Goal: Use online tool/utility: Use online tool/utility

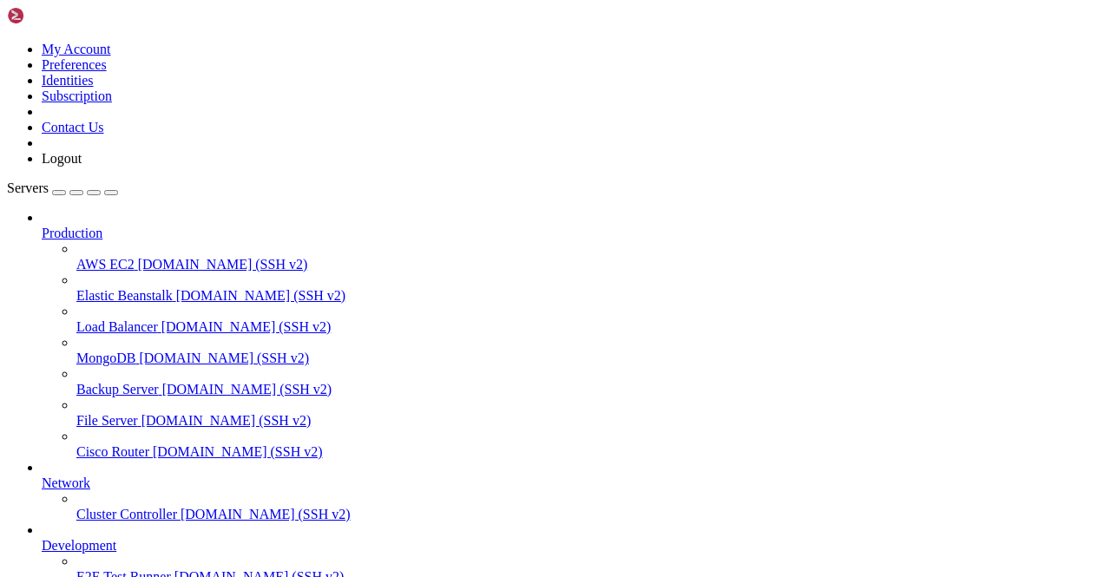
scroll to position [85345, 0]
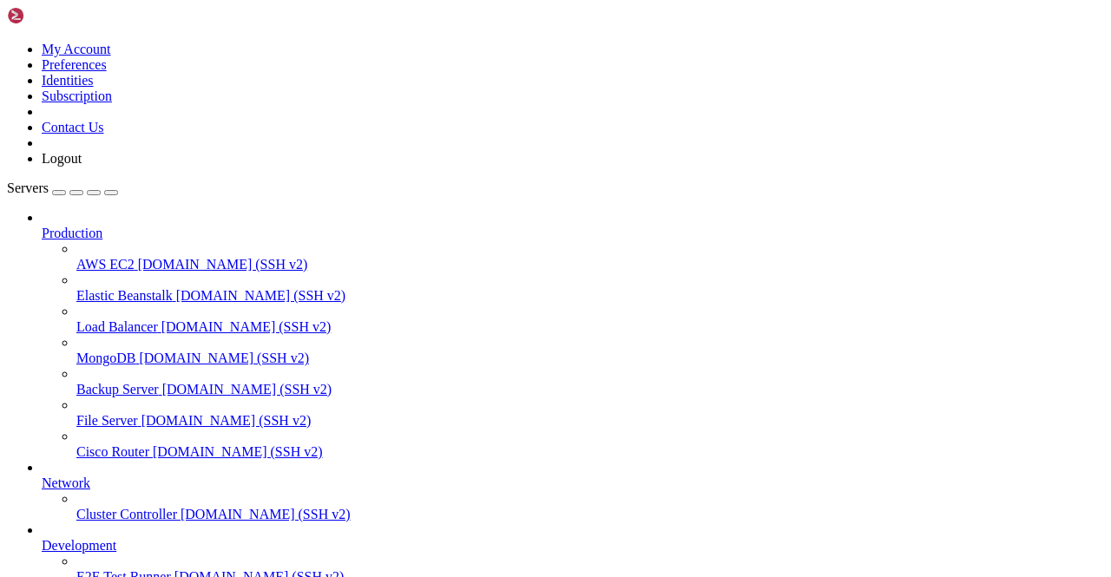
drag, startPoint x: 224, startPoint y: 1481, endPoint x: 155, endPoint y: 1397, distance: 109.2
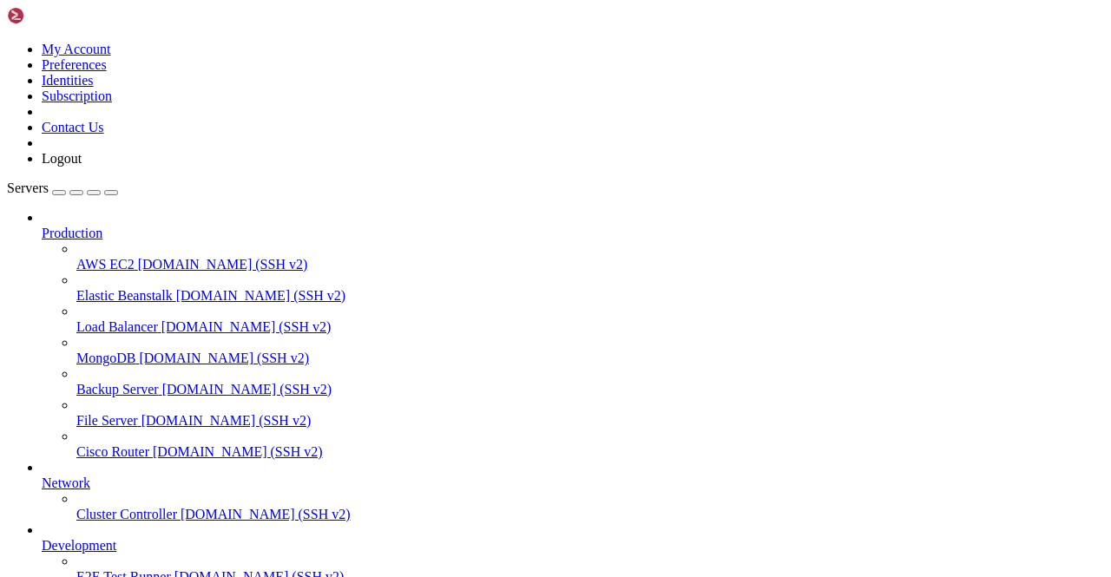
scroll to position [1693, 0]
